Goal: Obtain resource: Download file/media

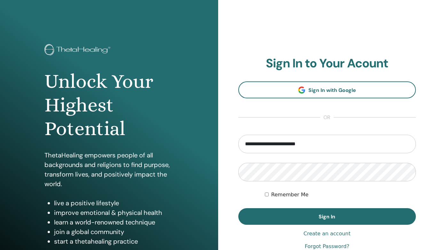
type input "**********"
click at [327, 217] on button "Sign In" at bounding box center [327, 216] width 178 height 17
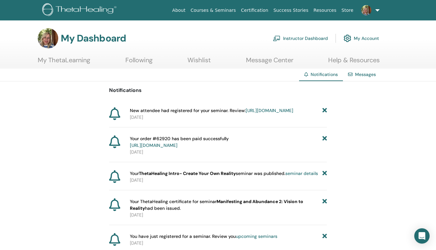
click at [308, 38] on link "Instructor Dashboard" at bounding box center [300, 38] width 55 height 14
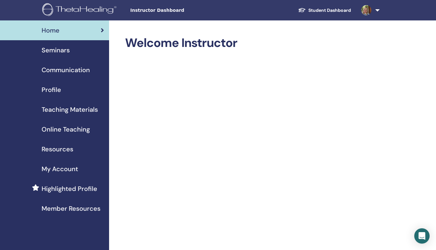
click at [59, 90] on span "Profile" at bounding box center [51, 90] width 19 height 10
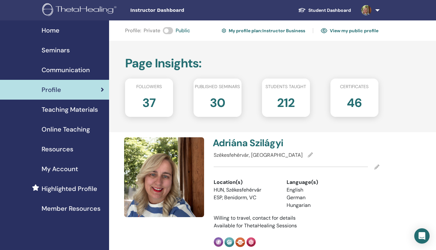
click at [290, 32] on link "My profile plan : Instructor Business" at bounding box center [263, 31] width 83 height 10
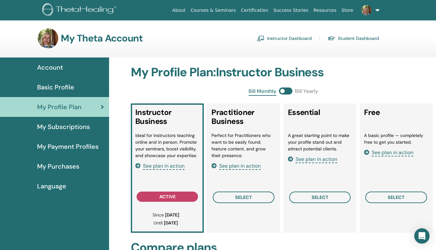
click at [314, 161] on span "See plan in action" at bounding box center [316, 159] width 42 height 7
click at [371, 13] on link at bounding box center [369, 10] width 26 height 20
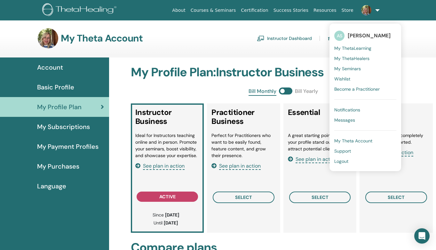
click at [355, 44] on link "My ThetaLearning" at bounding box center [365, 48] width 62 height 10
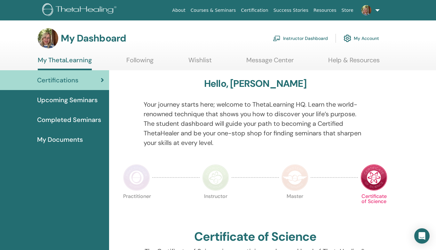
click at [364, 38] on link "My Account" at bounding box center [360, 38] width 35 height 14
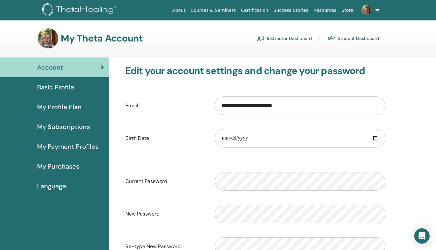
click at [60, 89] on span "Basic Profile" at bounding box center [55, 87] width 37 height 10
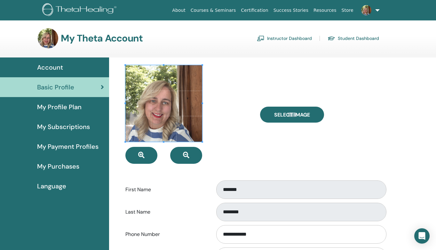
click at [375, 10] on link at bounding box center [369, 10] width 26 height 20
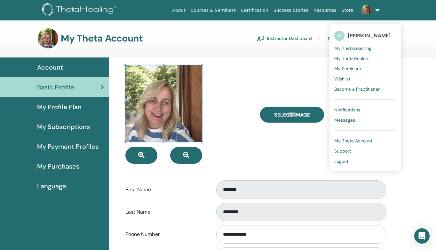
click at [347, 111] on span "Notifications" at bounding box center [347, 110] width 26 height 6
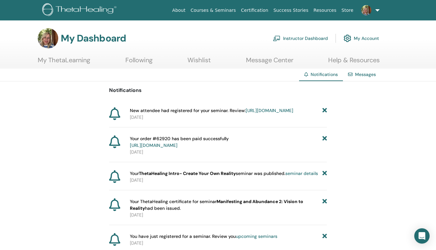
click at [304, 40] on link "Instructor Dashboard" at bounding box center [300, 38] width 55 height 14
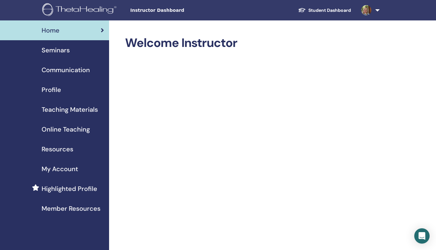
click at [46, 87] on span "Profile" at bounding box center [51, 90] width 19 height 10
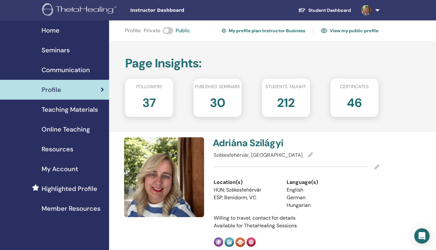
click at [62, 44] on link "Seminars" at bounding box center [54, 50] width 109 height 20
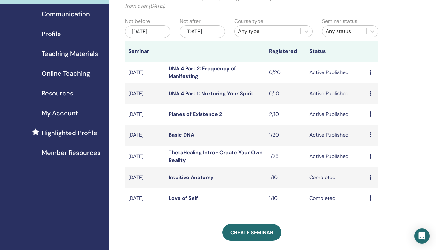
scroll to position [60, 0]
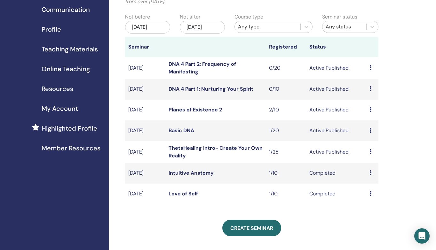
click at [186, 131] on link "Basic DNA" at bounding box center [181, 130] width 26 height 7
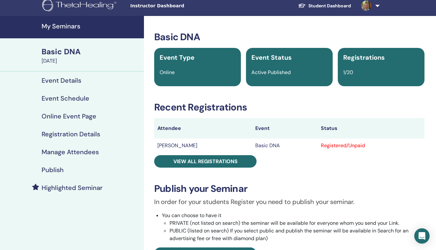
scroll to position [4, 0]
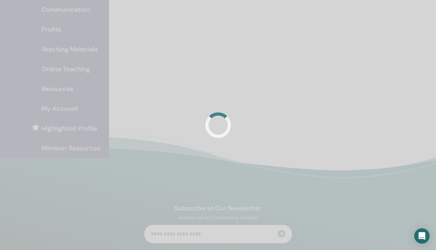
scroll to position [60, 0]
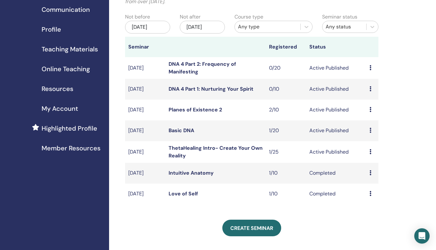
click at [187, 132] on link "Basic DNA" at bounding box center [181, 130] width 26 height 7
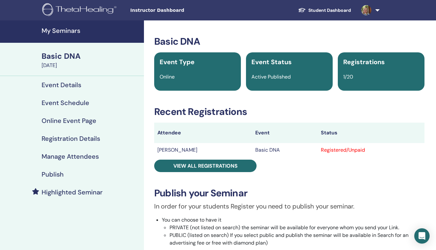
click at [67, 31] on h4 "My Seminars" at bounding box center [91, 31] width 98 height 8
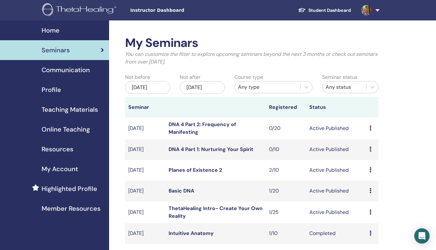
click at [160, 12] on span "Instructor Dashboard" at bounding box center [178, 10] width 96 height 7
click at [51, 32] on span "Home" at bounding box center [51, 31] width 18 height 10
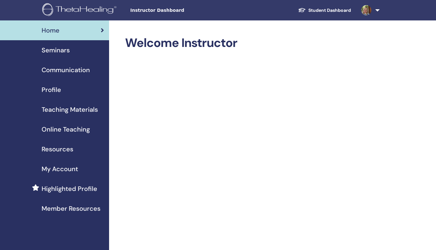
click at [69, 112] on span "Teaching Materials" at bounding box center [70, 110] width 56 height 10
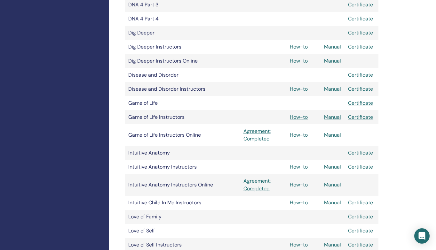
scroll to position [390, 0]
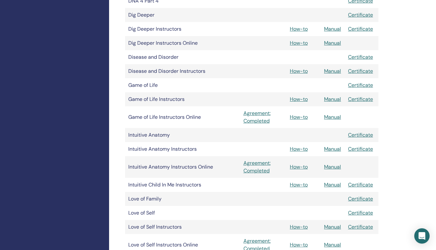
click at [335, 148] on link "Manual" at bounding box center [332, 149] width 17 height 7
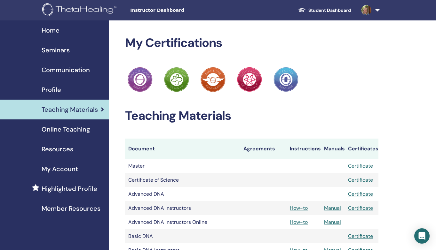
scroll to position [390, 0]
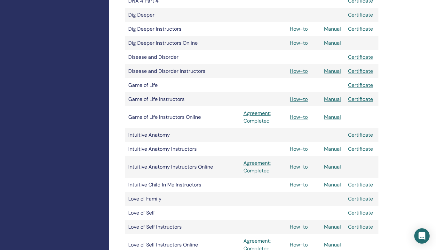
click at [297, 150] on link "How-to" at bounding box center [299, 149] width 18 height 7
